Goal: Task Accomplishment & Management: Manage account settings

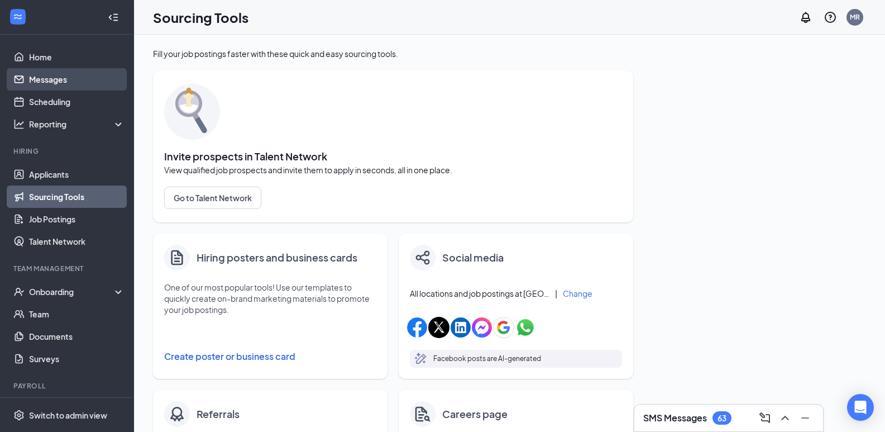
click at [63, 69] on link "Messages" at bounding box center [76, 79] width 95 height 22
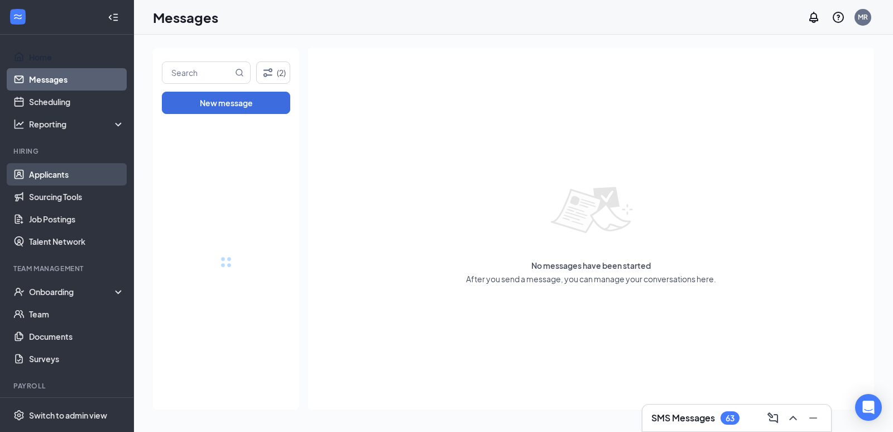
click at [65, 173] on link "Applicants" at bounding box center [76, 174] width 95 height 22
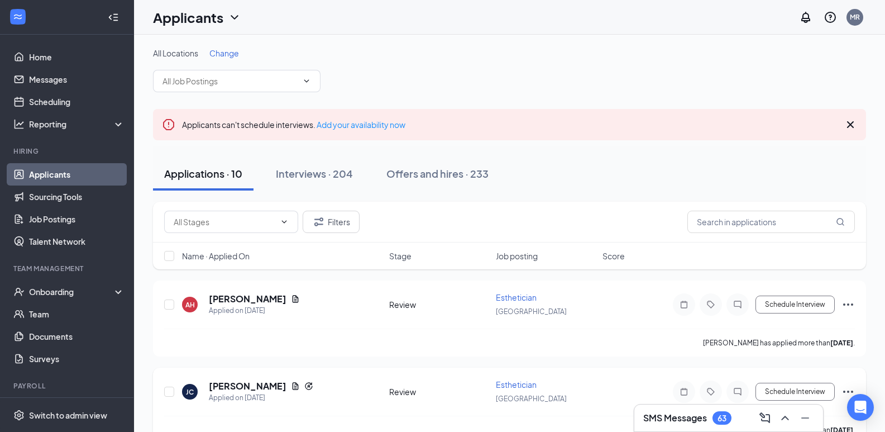
scroll to position [56, 0]
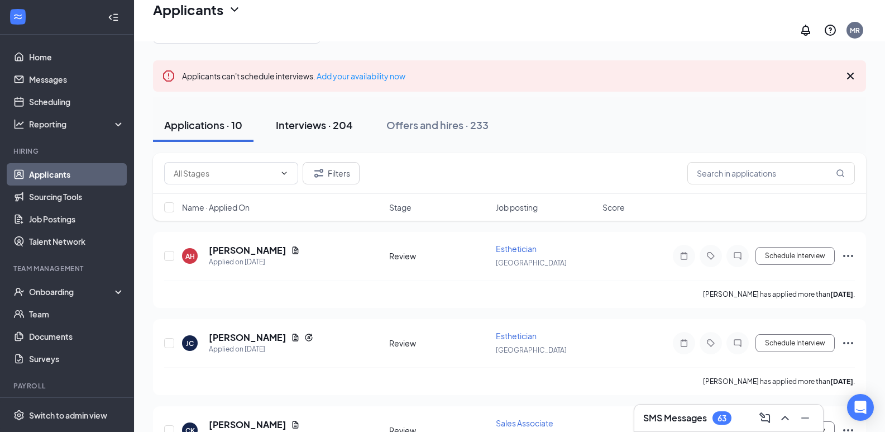
click at [309, 120] on div "Interviews · 204" at bounding box center [314, 125] width 77 height 14
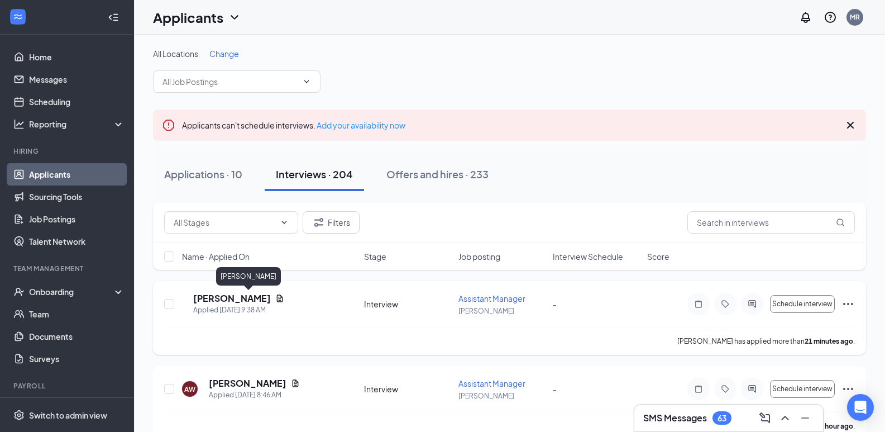
click at [267, 294] on h5 "[PERSON_NAME]" at bounding box center [232, 298] width 78 height 12
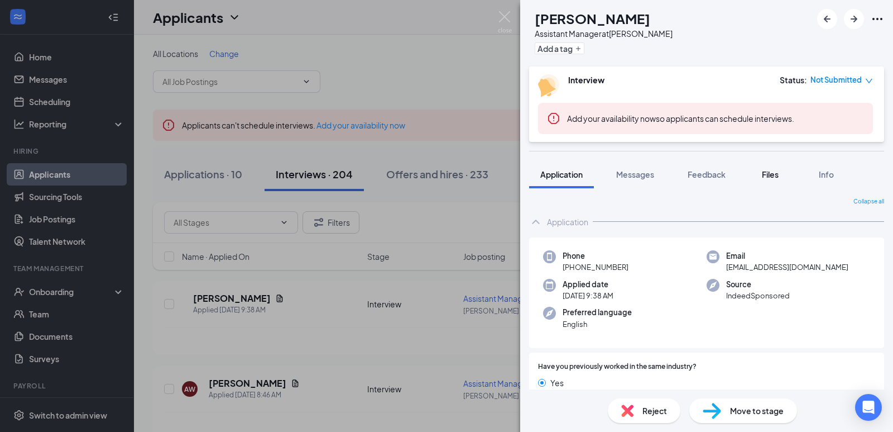
click at [774, 174] on span "Files" at bounding box center [770, 174] width 17 height 10
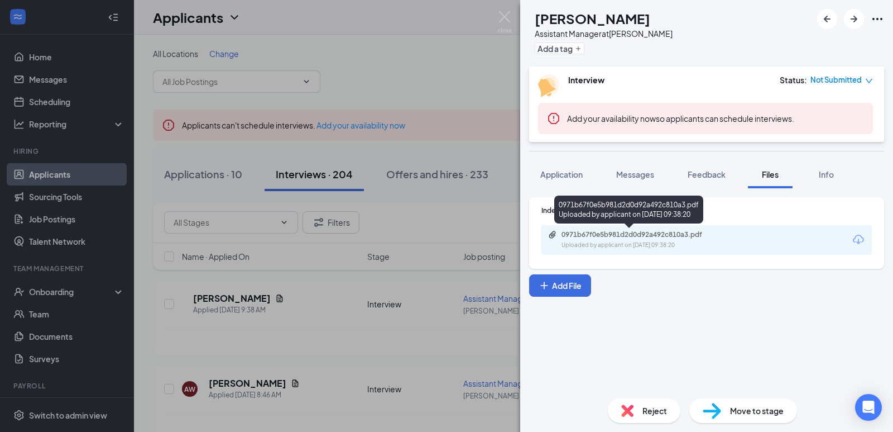
click at [632, 241] on div "Uploaded by applicant on [DATE] 09:38:20" at bounding box center [645, 245] width 167 height 9
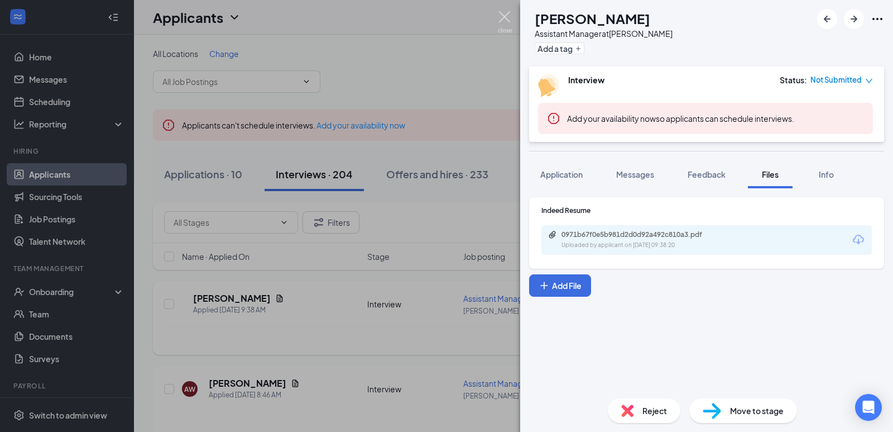
click at [506, 17] on img at bounding box center [505, 22] width 14 height 22
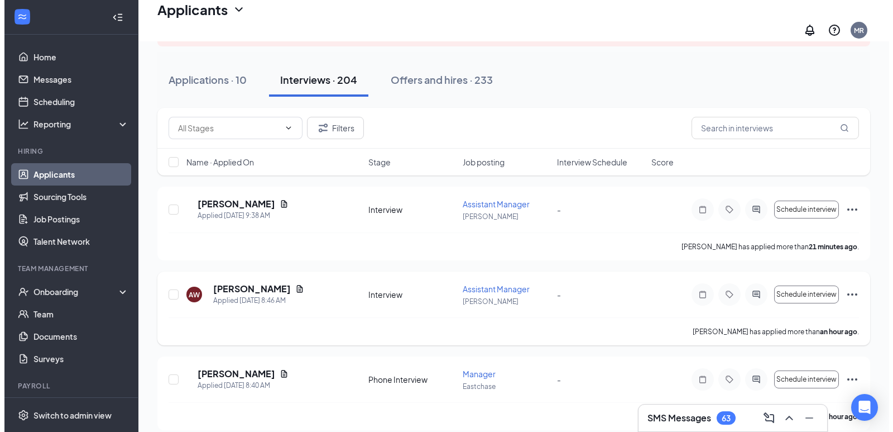
scroll to position [112, 0]
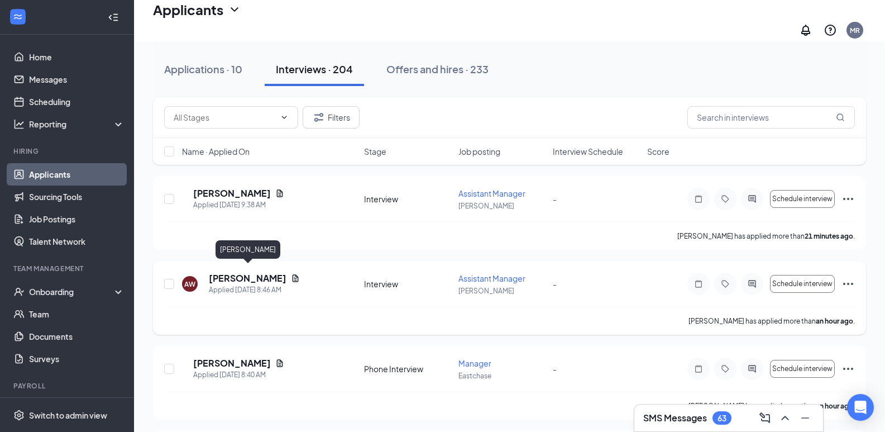
click at [258, 272] on h5 "[PERSON_NAME]" at bounding box center [248, 278] width 78 height 12
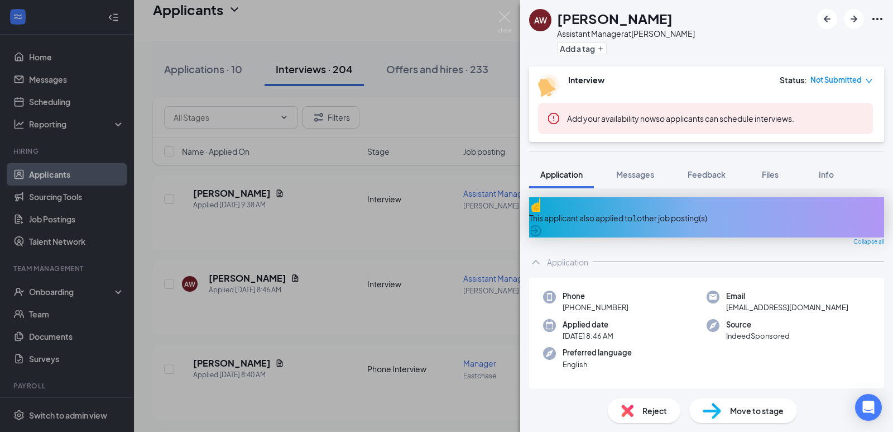
scroll to position [167, 0]
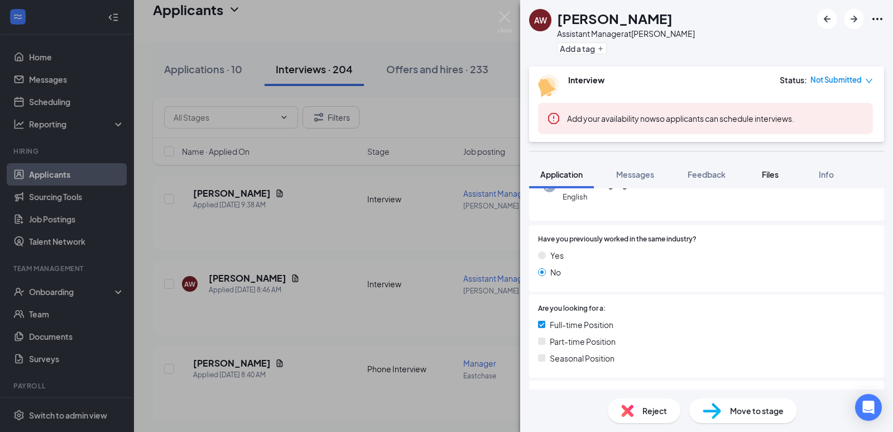
click at [771, 170] on span "Files" at bounding box center [770, 174] width 17 height 10
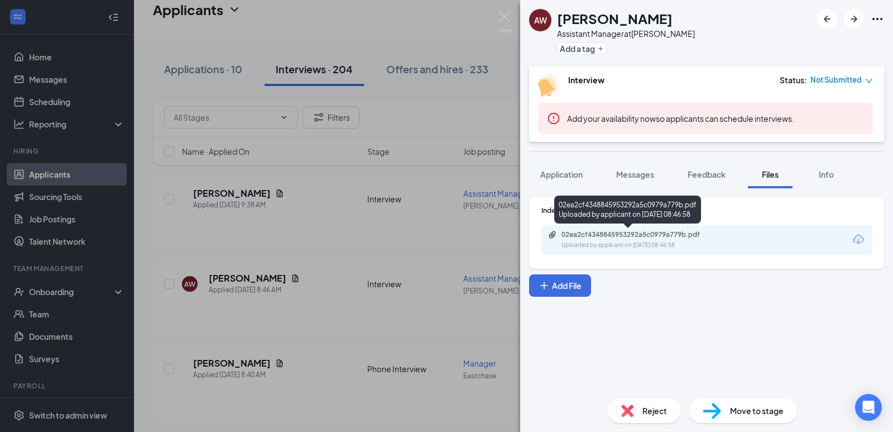
click at [641, 237] on div "02ea2cf4348845953292a5c0979a779b.pdf" at bounding box center [640, 234] width 156 height 9
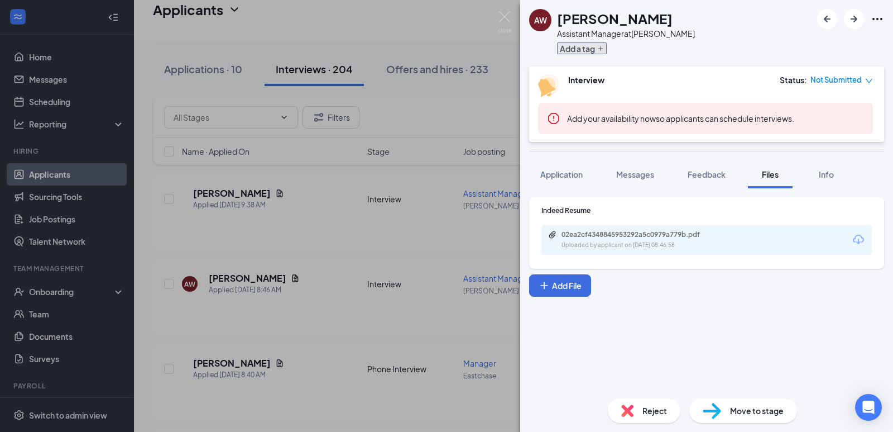
click at [593, 45] on button "Add a tag" at bounding box center [582, 48] width 50 height 12
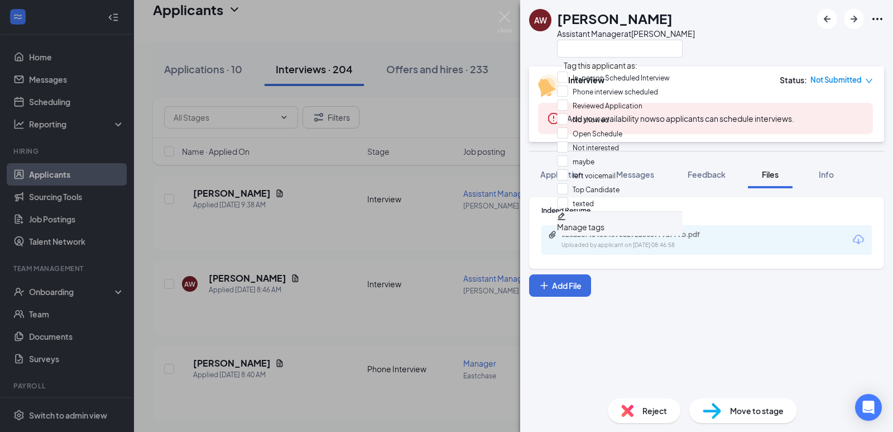
scroll to position [49, 0]
click at [571, 183] on input "Top Candidate" at bounding box center [588, 189] width 63 height 12
checkbox input "true"
click at [751, 362] on div "Indeed Resume 02ea2cf4348845953292a5c0979a779b.pdf Uploaded by applicant on [DA…" at bounding box center [706, 288] width 373 height 201
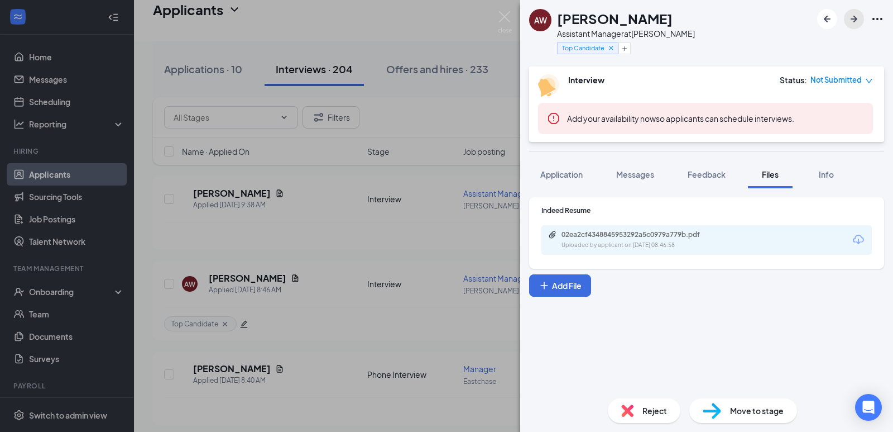
click at [853, 21] on icon "ArrowRight" at bounding box center [853, 18] width 13 height 13
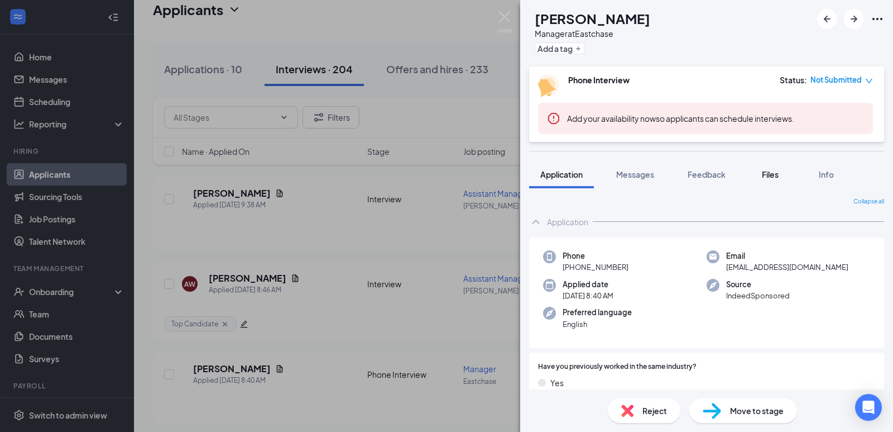
click at [767, 176] on span "Files" at bounding box center [770, 174] width 17 height 10
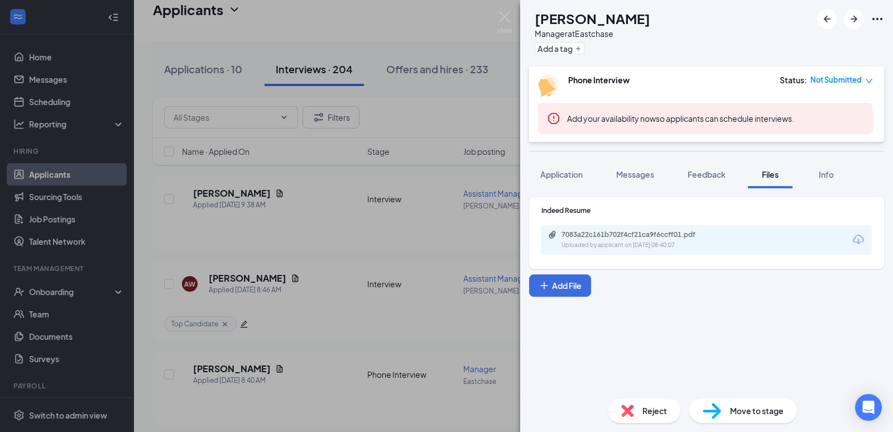
click at [558, 179] on span "Application" at bounding box center [561, 174] width 42 height 10
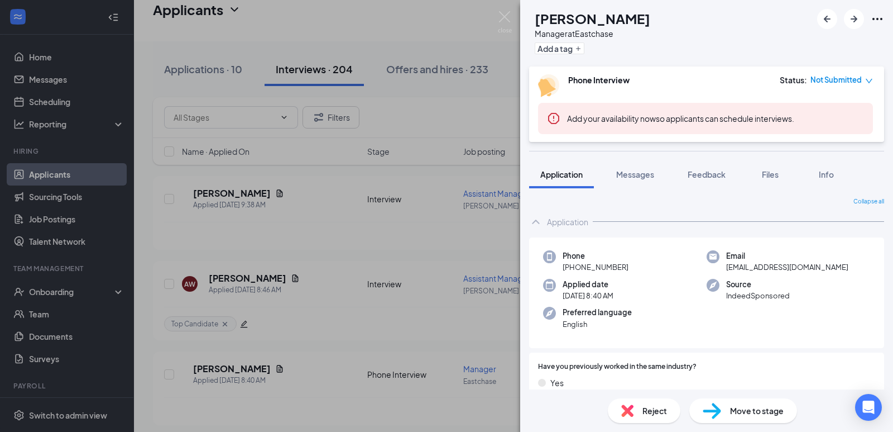
scroll to position [167, 0]
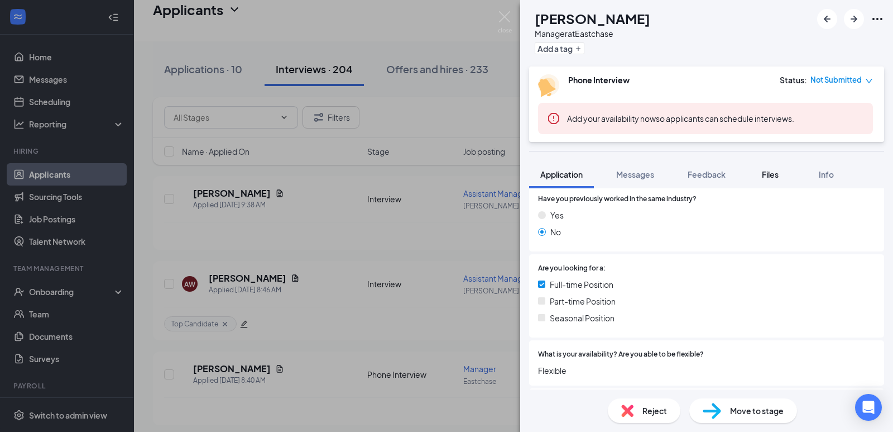
click at [769, 167] on button "Files" at bounding box center [770, 174] width 45 height 28
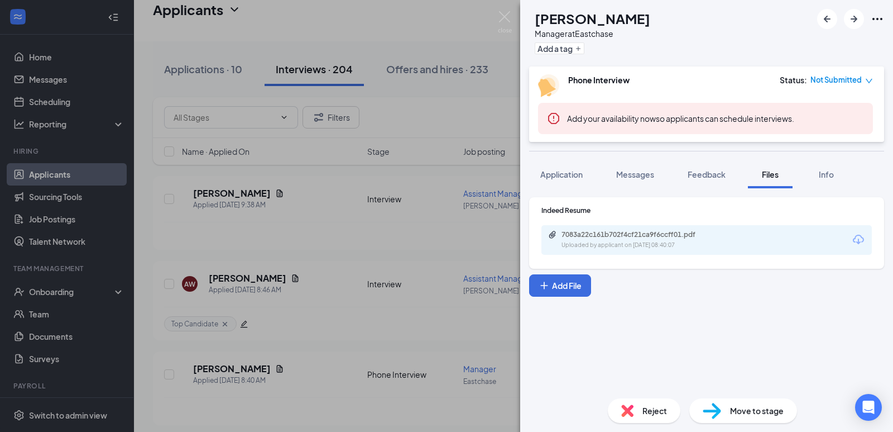
click at [663, 239] on div "7083a22c161b702f4cf21ca9f6ccff01.pdf Uploaded by applicant on [DATE] 08:40:07" at bounding box center [638, 240] width 181 height 20
click at [662, 410] on span "Reject" at bounding box center [655, 410] width 25 height 12
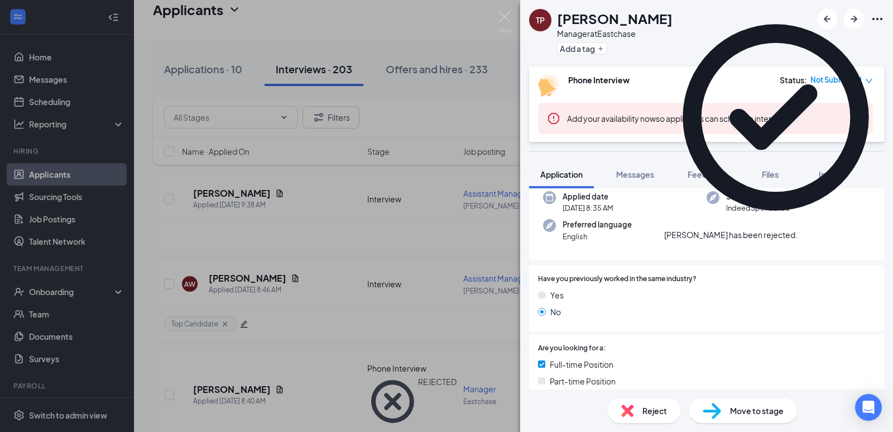
scroll to position [112, 0]
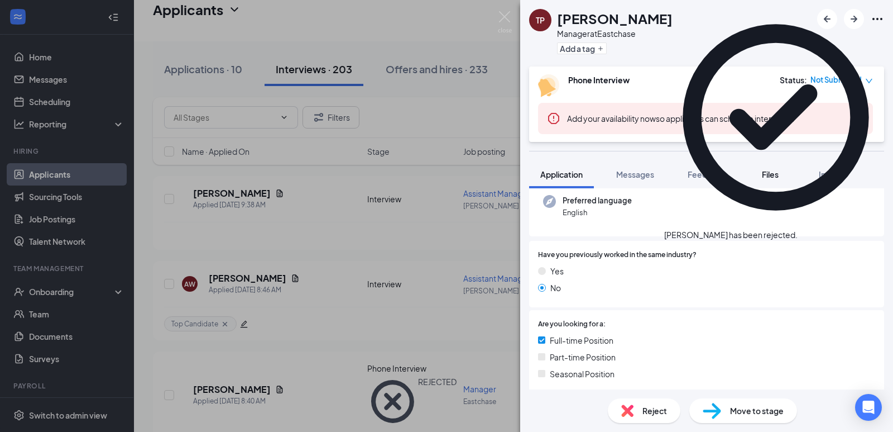
click at [773, 174] on span "Files" at bounding box center [770, 174] width 17 height 10
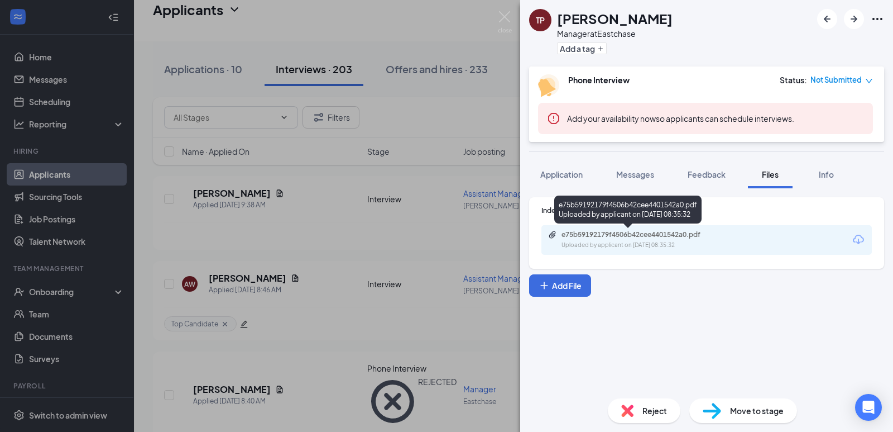
click at [600, 239] on div "e75b59192179f4506b42cee4401542a0.pdf Uploaded by applicant on [DATE] 08:35:32" at bounding box center [638, 240] width 181 height 20
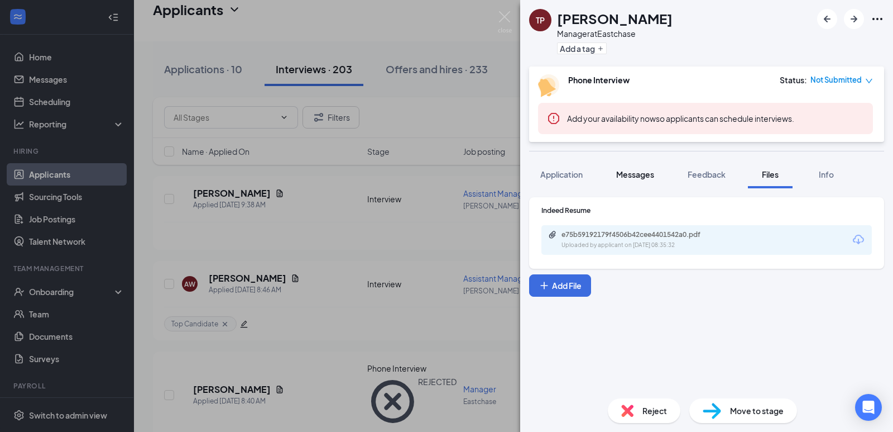
click at [637, 174] on span "Messages" at bounding box center [635, 174] width 38 height 10
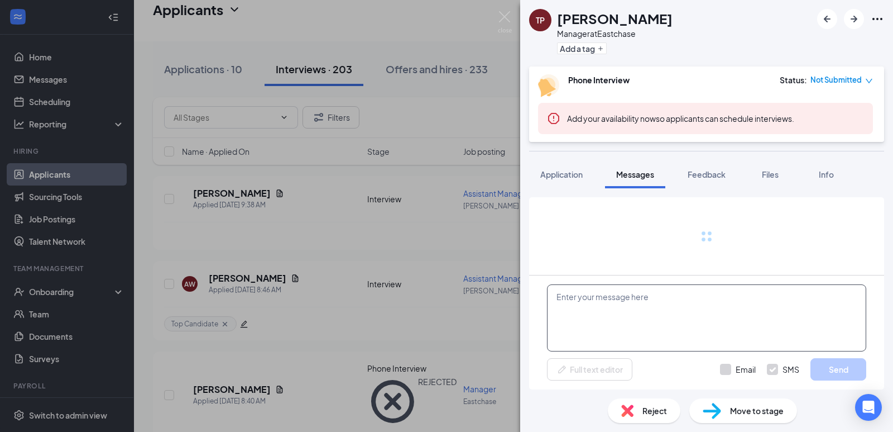
click at [625, 314] on textarea at bounding box center [706, 317] width 319 height 67
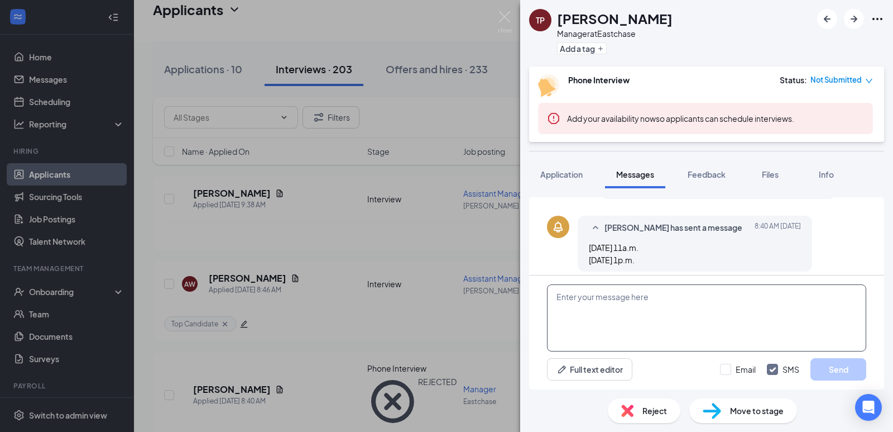
scroll to position [217, 0]
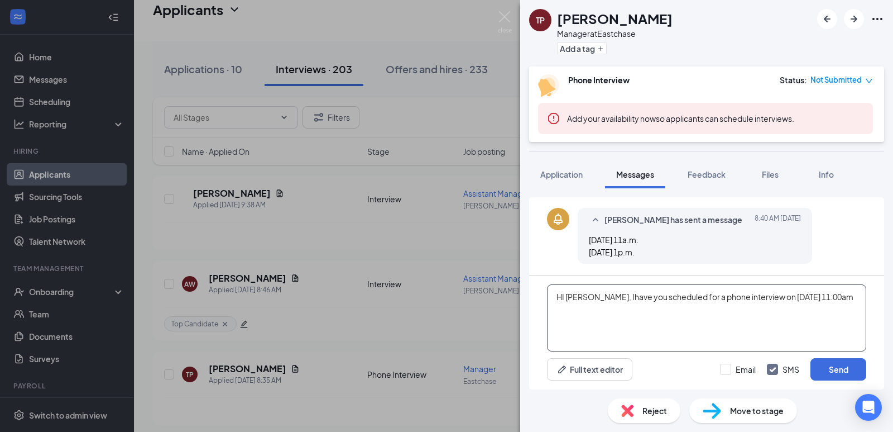
click at [589, 298] on textarea "HI [PERSON_NAME], Ihave you scheduled for a phone interview on [DATE] 11:00am" at bounding box center [706, 317] width 319 height 67
click at [850, 295] on textarea "HI [PERSON_NAME], I have you scheduled for a phone interview on [DATE] 11:00am" at bounding box center [706, 317] width 319 height 67
type textarea "HI [PERSON_NAME], I have you scheduled for a phone interview on [DATE] 11:00am.…"
click at [832, 372] on button "Send" at bounding box center [839, 369] width 56 height 22
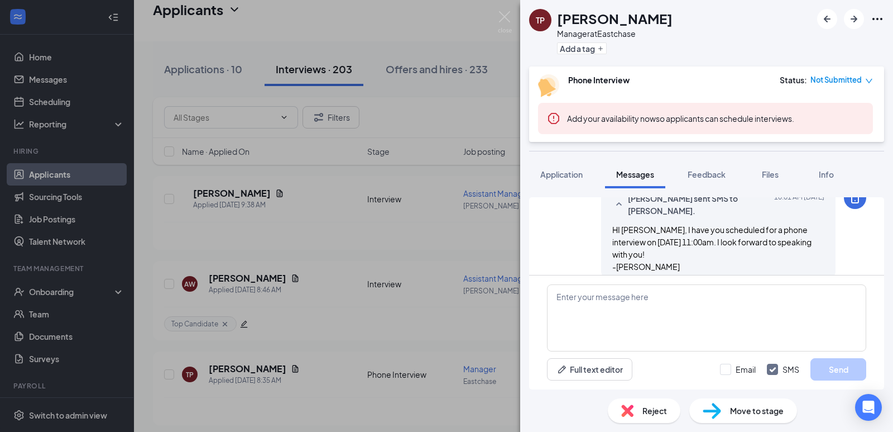
scroll to position [325, 0]
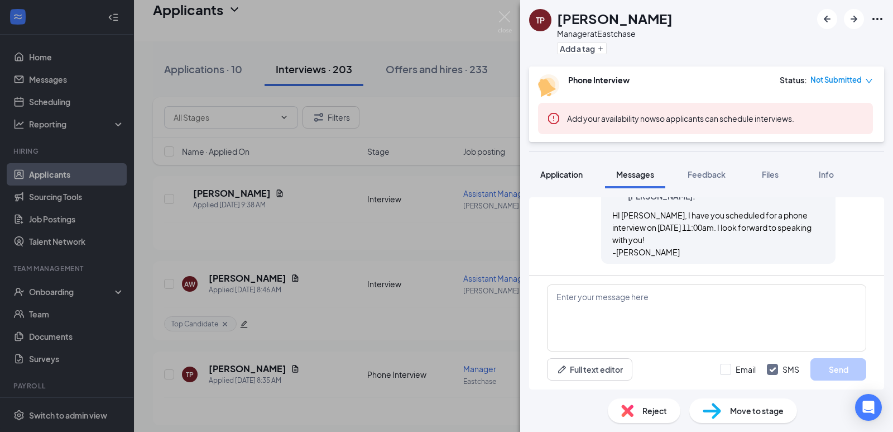
click at [581, 167] on button "Application" at bounding box center [561, 174] width 65 height 28
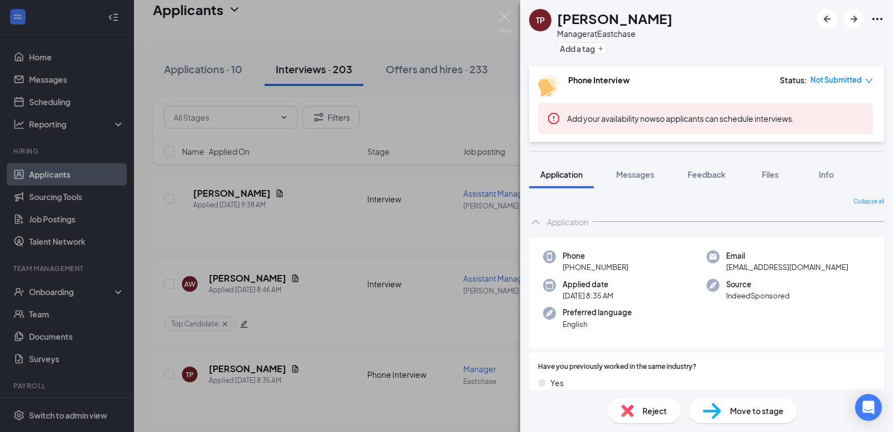
drag, startPoint x: 638, startPoint y: 267, endPoint x: 564, endPoint y: 253, distance: 74.9
click at [557, 251] on div "Phone [PHONE_NUMBER]" at bounding box center [625, 261] width 164 height 23
copy div "Phone [PHONE_NUMBER]"
drag, startPoint x: 617, startPoint y: 16, endPoint x: 560, endPoint y: 13, distance: 56.4
click at [560, 13] on div "TP [PERSON_NAME] Manager at [GEOGRAPHIC_DATA] Add a tag" at bounding box center [706, 33] width 373 height 66
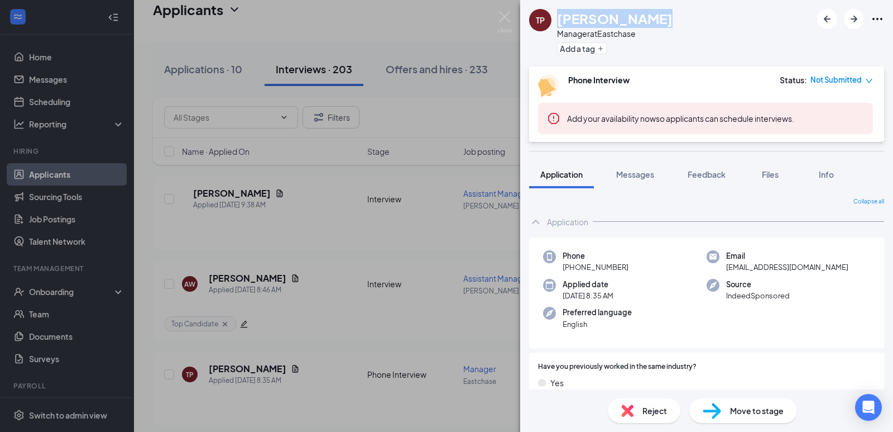
copy h1 "[PERSON_NAME]"
